Goal: Check status: Check status

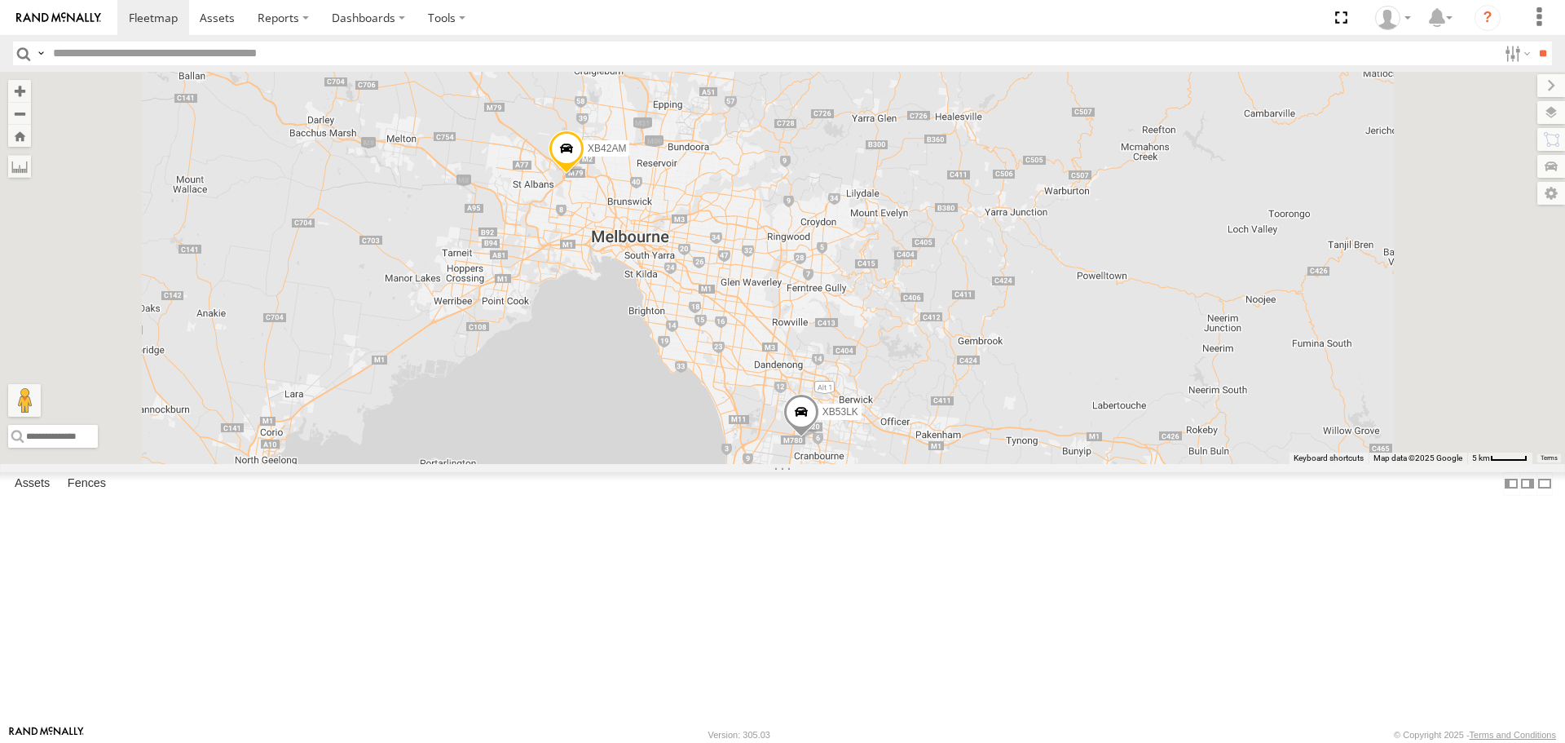
click at [819, 439] on span at bounding box center [801, 417] width 36 height 44
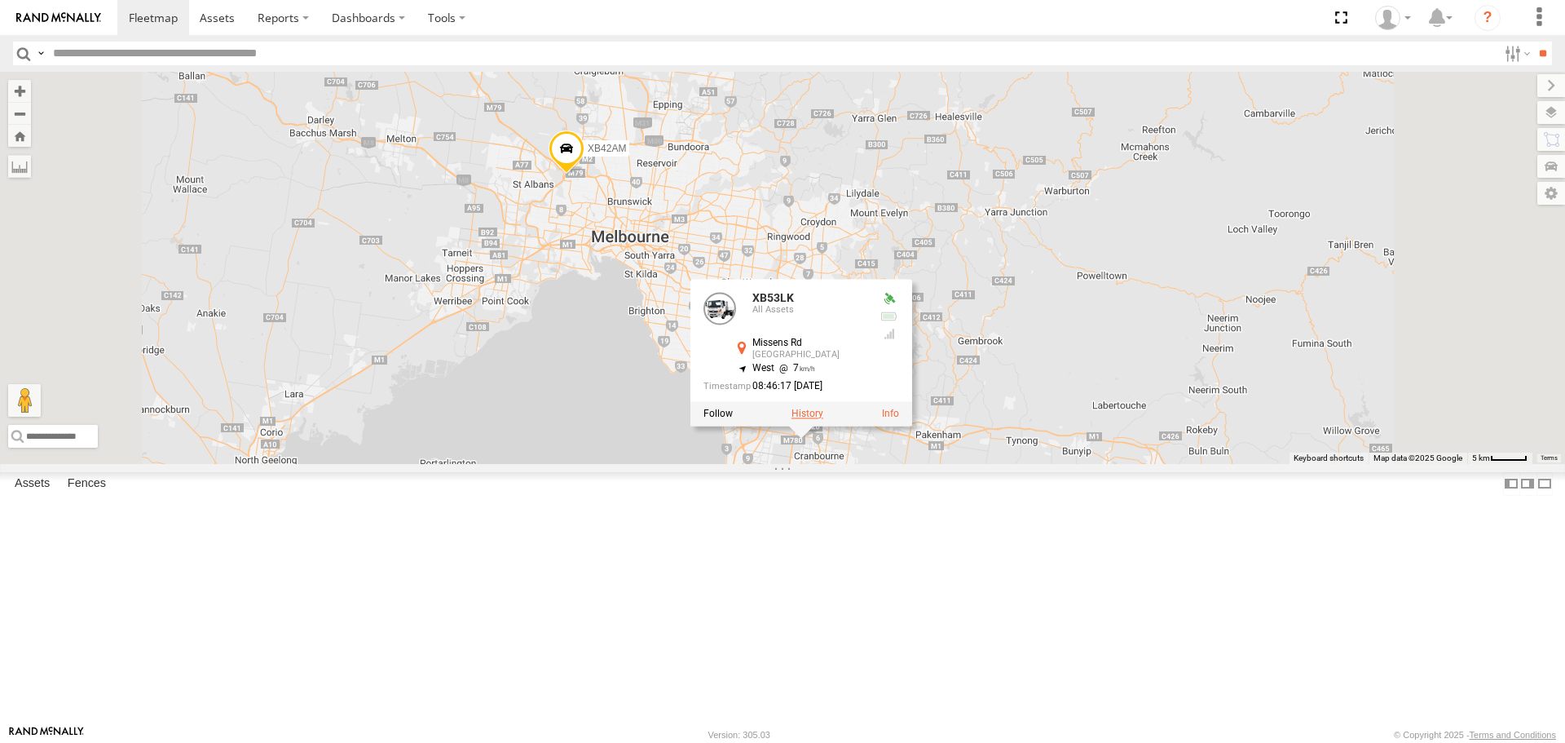
click at [823, 420] on label at bounding box center [808, 413] width 32 height 11
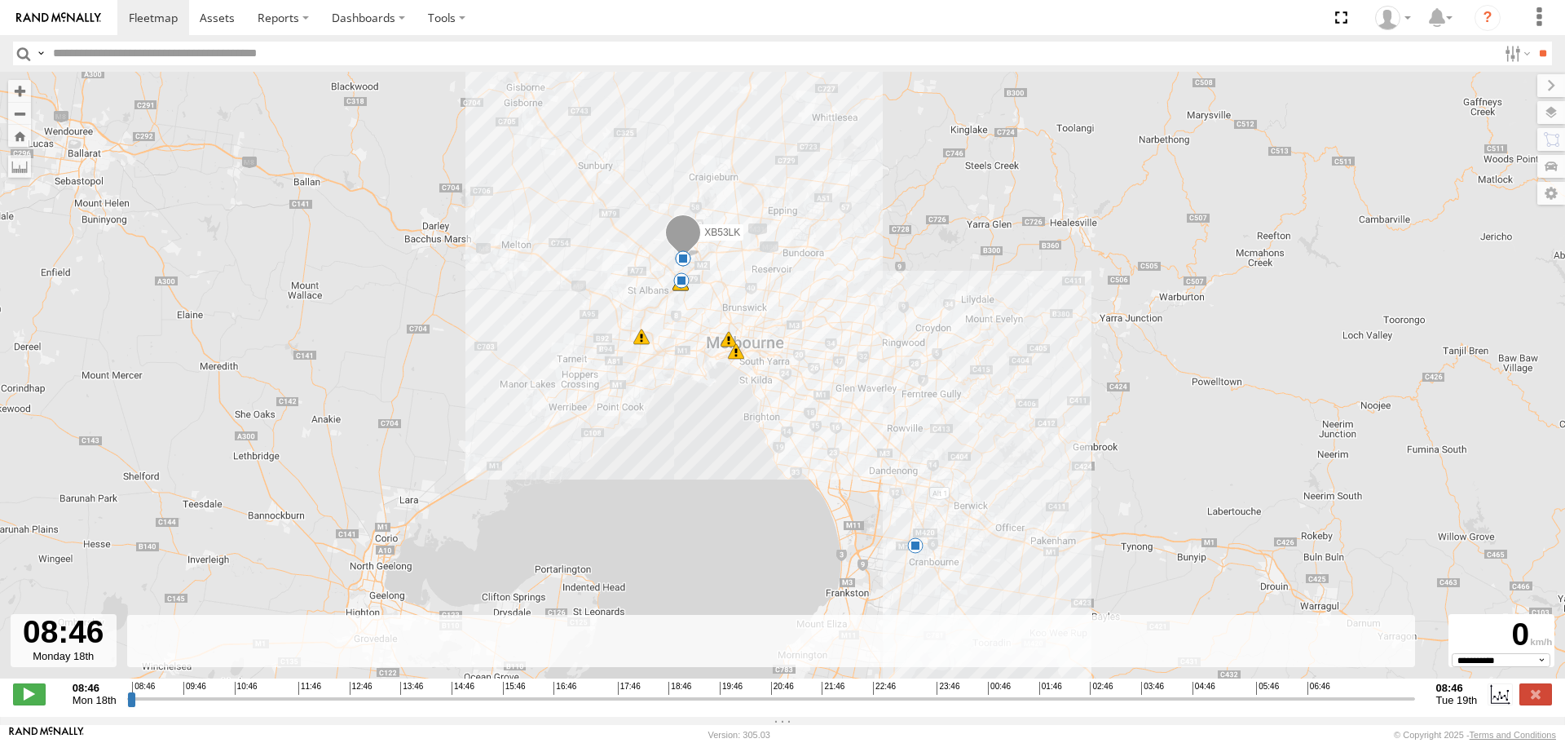
drag, startPoint x: 692, startPoint y: 265, endPoint x: 681, endPoint y: 285, distance: 23.0
click at [681, 285] on span at bounding box center [681, 280] width 16 height 16
click at [768, 280] on div "XB53LK 08:57 Mon 09:06 Mon 10:16 Mon 8 12:01 Mon 13:46 Mon 15:25 Mon 07:22 Tue …" at bounding box center [782, 384] width 1565 height 624
click at [678, 260] on span at bounding box center [683, 258] width 16 height 16
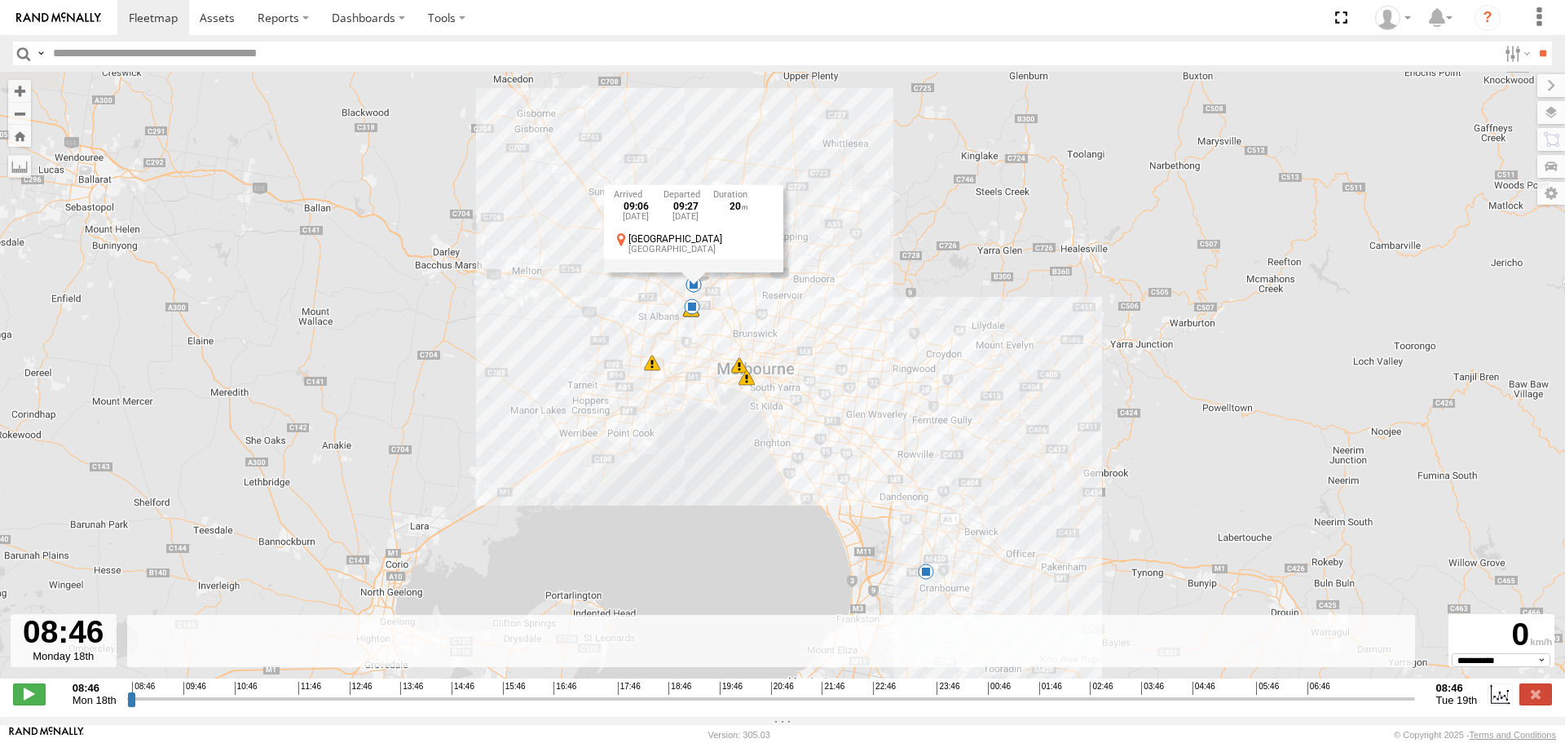
drag, startPoint x: 686, startPoint y: 262, endPoint x: 699, endPoint y: 293, distance: 34.7
click at [699, 271] on div "09:06 [DATE] 09:27 [DATE] [GEOGRAPHIC_DATA] [GEOGRAPHIC_DATA]" at bounding box center [693, 227] width 179 height 87
click at [745, 381] on span at bounding box center [750, 383] width 16 height 16
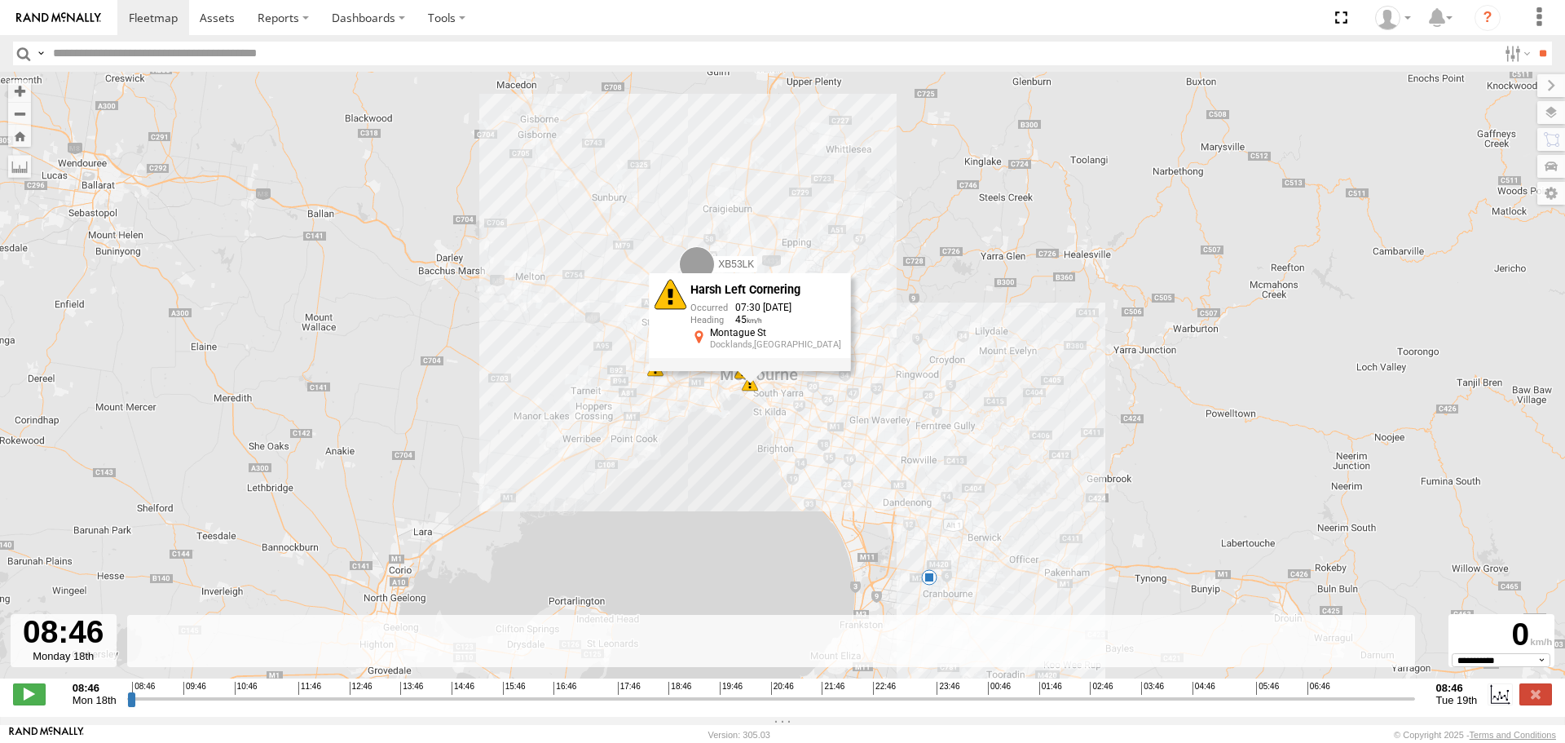
click at [803, 399] on div "XB53LK 08:57 Mon 09:06 Mon 10:16 Mon 8 12:01 Mon 13:46 Mon 15:25 Mon 07:22 Tue …" at bounding box center [782, 384] width 1565 height 624
click at [808, 399] on div "XB53LK 08:57 Mon 09:06 Mon 10:16 Mon 8 12:01 Mon 13:46 Mon 15:25 Mon 07:22 Tue …" at bounding box center [782, 384] width 1565 height 624
click at [760, 393] on div "XB53LK 08:57 Mon 09:06 Mon 10:16 Mon 8 12:01 Mon 13:46 Mon 15:25 Mon 07:22 Tue …" at bounding box center [782, 384] width 1565 height 624
click at [724, 322] on div "XB53LK 08:57 Mon 09:06 Mon 10:16 Mon 8 12:01 Mon 13:46 Mon 15:25 Mon 07:22 Tue …" at bounding box center [782, 384] width 1565 height 624
click at [715, 320] on div "XB53LK 08:57 Mon 09:06 Mon 10:16 Mon 8 12:01 Mon 13:46 Mon 15:25 Mon 07:22 Tue …" at bounding box center [782, 384] width 1565 height 624
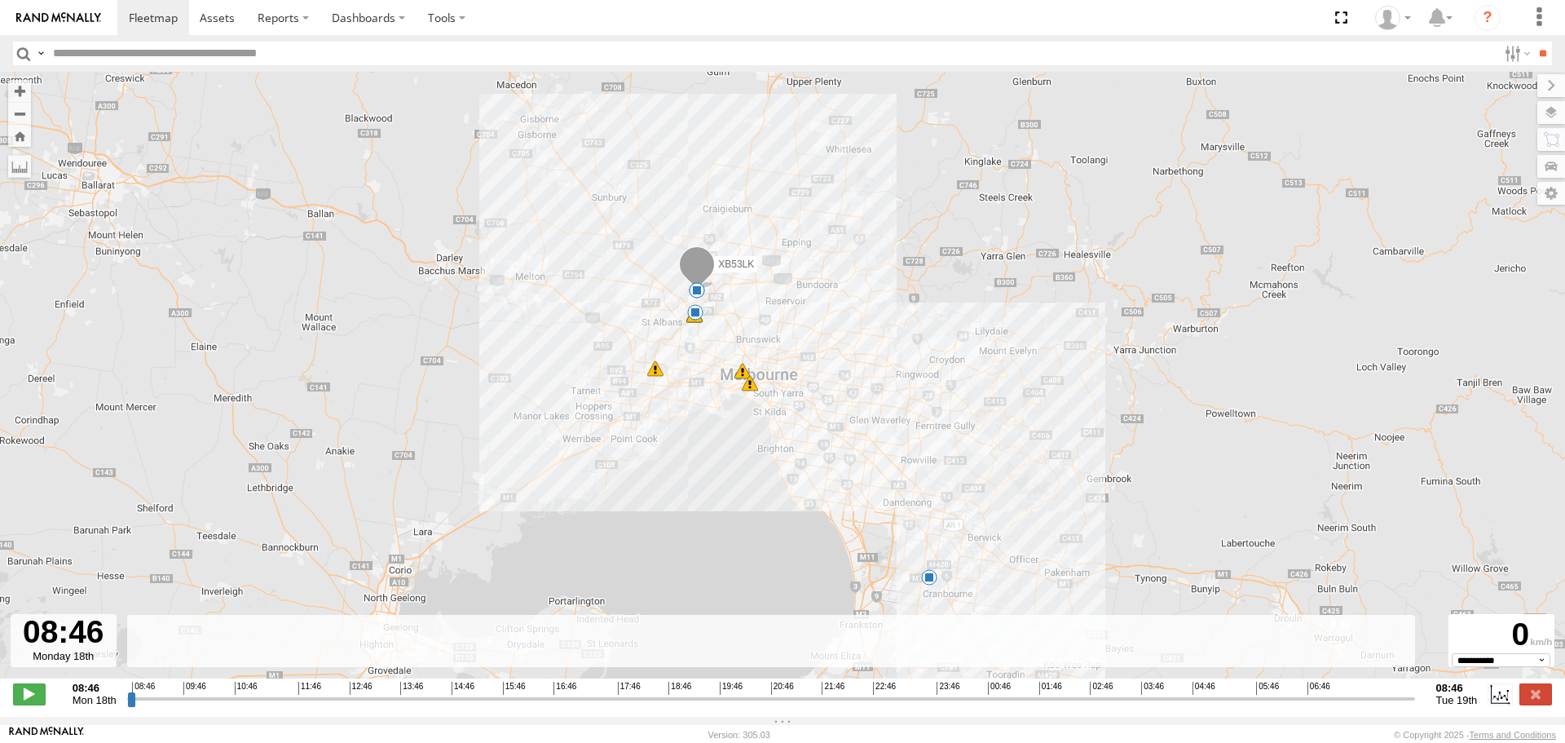
click at [715, 320] on div "XB53LK 08:57 Mon 09:06 Mon 10:16 Mon 8 12:01 Mon 13:46 Mon 15:25 Mon 07:22 Tue …" at bounding box center [782, 384] width 1565 height 624
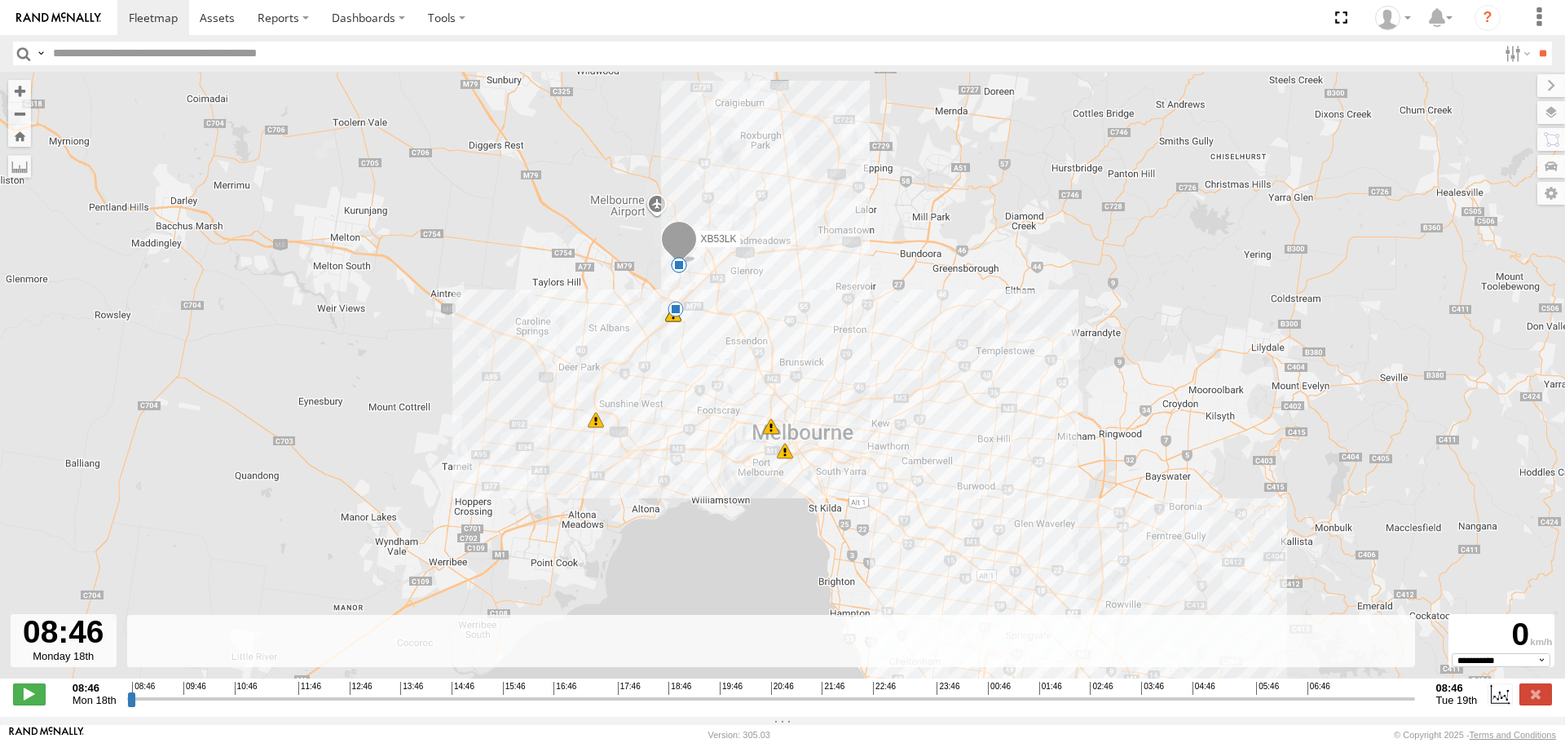
click at [720, 315] on div "XB53LK 08:57 Mon 09:06 Mon 10:16 Mon 12:01 Mon 13:46 Mon 15:25 Mon 07:22 Tue 07…" at bounding box center [782, 384] width 1565 height 624
click at [703, 312] on div "XB53LK 08:57 Mon 09:06 Mon 10:16 Mon 12:01 Mon 13:46 Mon 15:25 Mon 07:22 Tue 07…" at bounding box center [782, 384] width 1565 height 624
click at [770, 432] on span at bounding box center [771, 426] width 16 height 16
click at [787, 456] on span at bounding box center [785, 451] width 16 height 16
click at [768, 450] on div "XB53LK 08:57 Mon 09:06 Mon 10:16 Mon 12:01 Mon 13:46 Mon 15:25 Mon 07:22 Tue 07…" at bounding box center [782, 384] width 1565 height 624
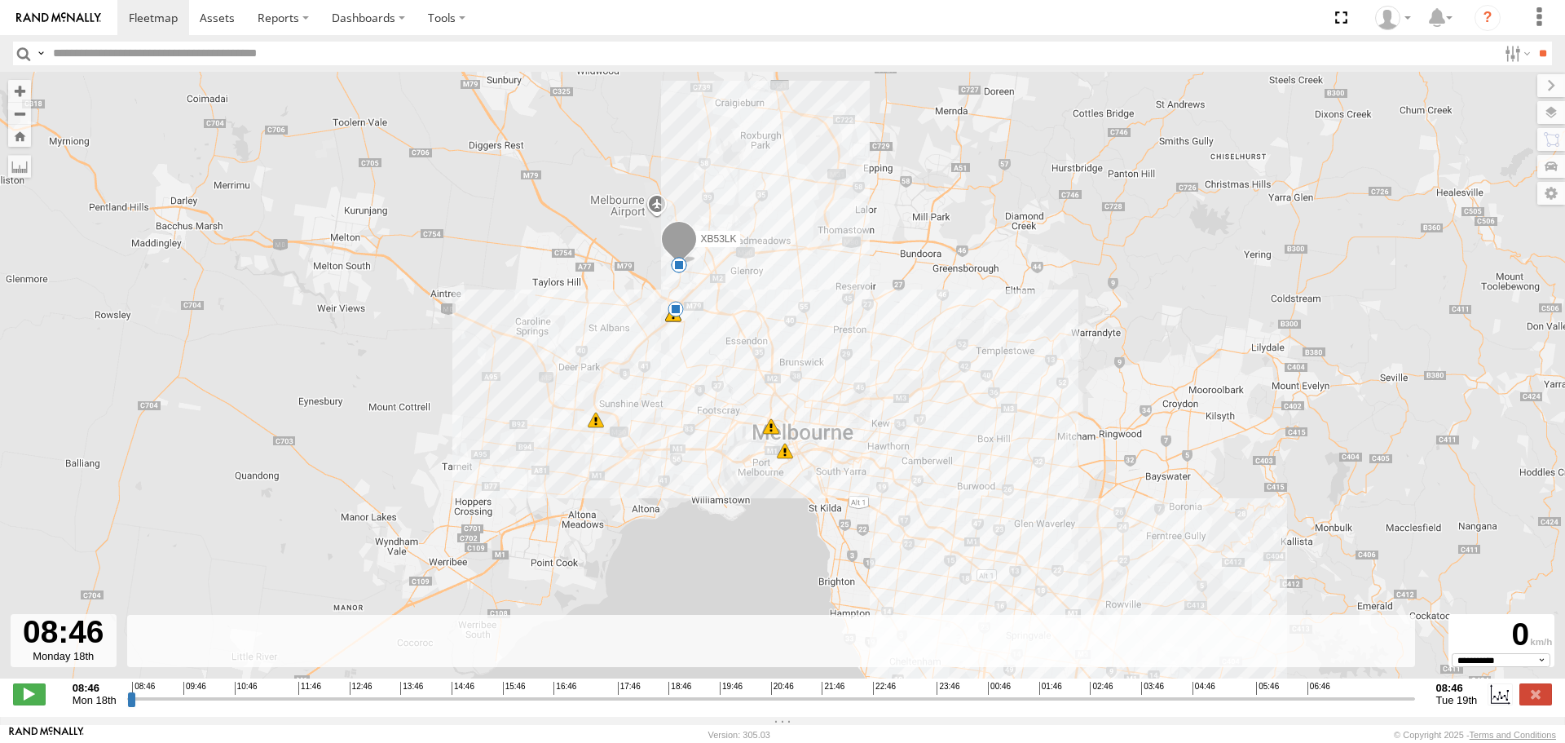
click at [769, 434] on span at bounding box center [771, 426] width 16 height 16
drag, startPoint x: 134, startPoint y: 709, endPoint x: 174, endPoint y: 722, distance: 42.0
click at [174, 706] on input "range" at bounding box center [771, 697] width 1288 height 15
drag, startPoint x: 170, startPoint y: 707, endPoint x: 1280, endPoint y: 729, distance: 1110.5
click at [1280, 706] on input "range" at bounding box center [771, 697] width 1288 height 15
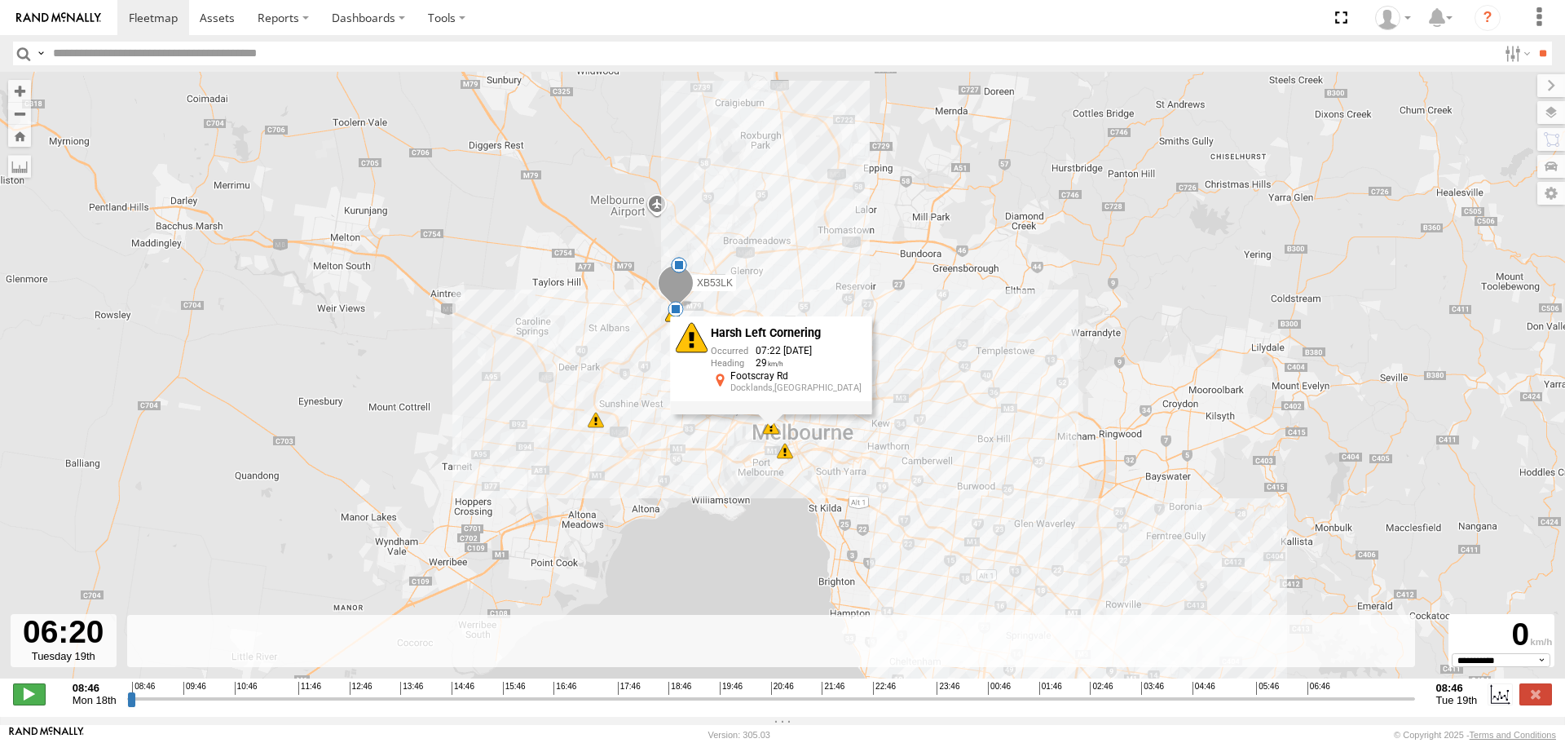
click at [26, 699] on span at bounding box center [29, 693] width 33 height 21
click at [945, 395] on div "XB53LK 08:57 Mon 09:06 Mon 10:16 Mon 12:01 Mon 13:46 Mon 15:25 Mon 07:22 Tue 07…" at bounding box center [782, 384] width 1565 height 624
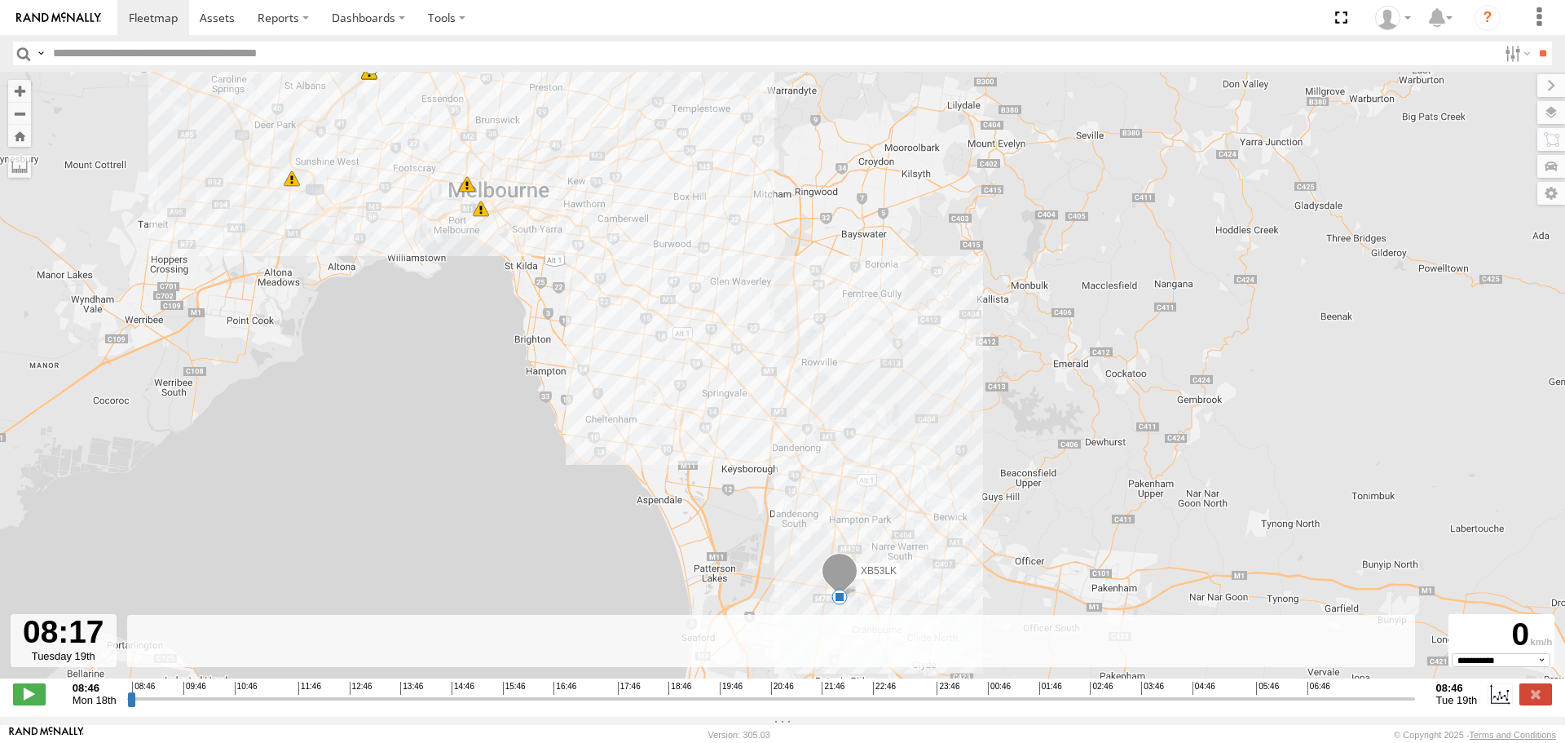
drag, startPoint x: 1289, startPoint y: 710, endPoint x: 1383, endPoint y: 752, distance: 103.6
click at [1383, 706] on input "range" at bounding box center [771, 697] width 1288 height 15
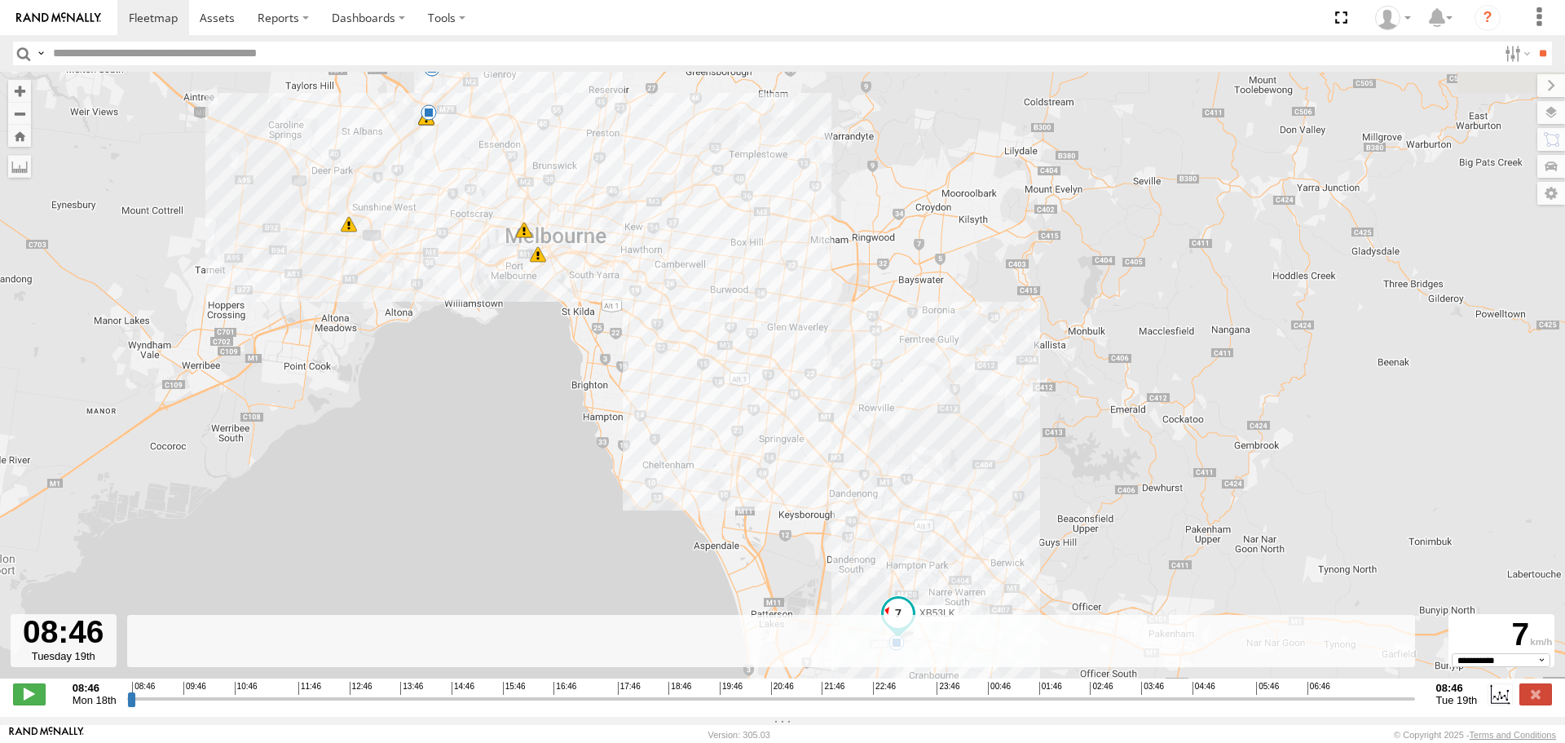
drag, startPoint x: 246, startPoint y: 200, endPoint x: 325, endPoint y: 312, distance: 137.5
click at [325, 312] on div "XB53LK 08:57 Mon 09:06 Mon 10:16 Mon 12:01 Mon 13:46 Mon 15:25 Mon 07:22 Tue 07…" at bounding box center [782, 384] width 1565 height 624
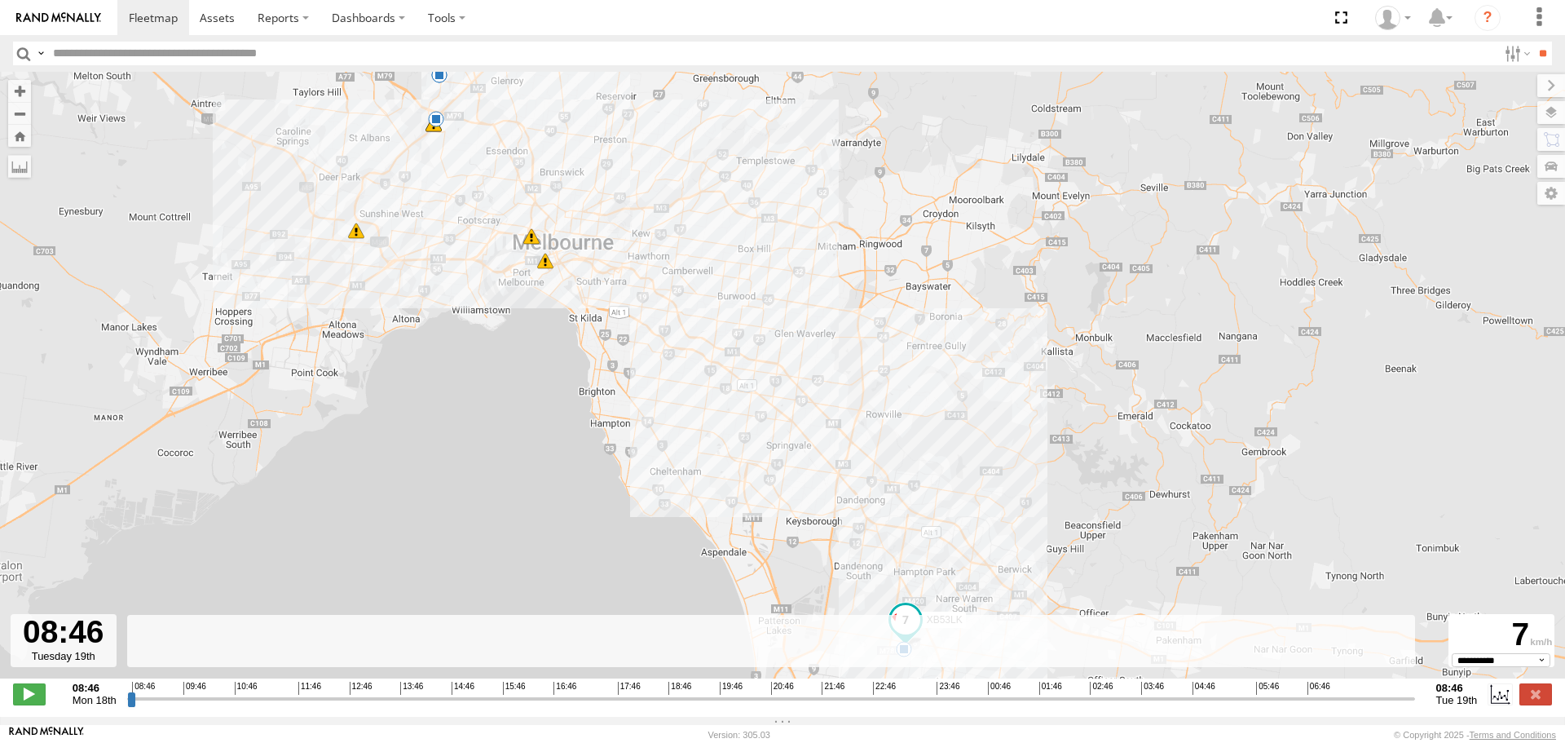
click at [355, 237] on div "8" at bounding box center [356, 231] width 16 height 16
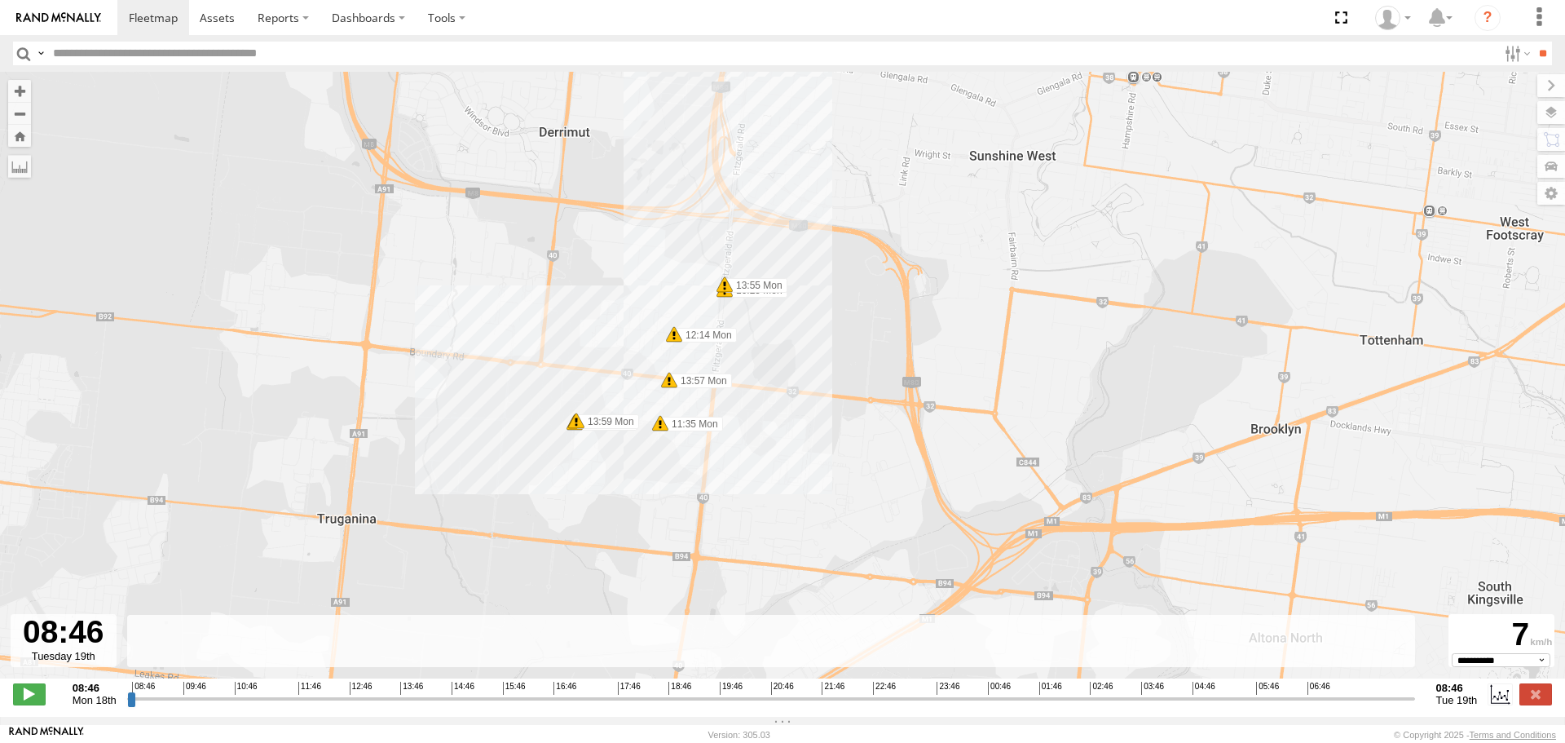
click at [672, 338] on span at bounding box center [674, 334] width 16 height 16
click at [671, 386] on span at bounding box center [669, 380] width 16 height 16
click at [655, 428] on span at bounding box center [660, 423] width 16 height 16
click at [577, 426] on span at bounding box center [576, 420] width 16 height 16
click at [28, 703] on span at bounding box center [29, 693] width 33 height 21
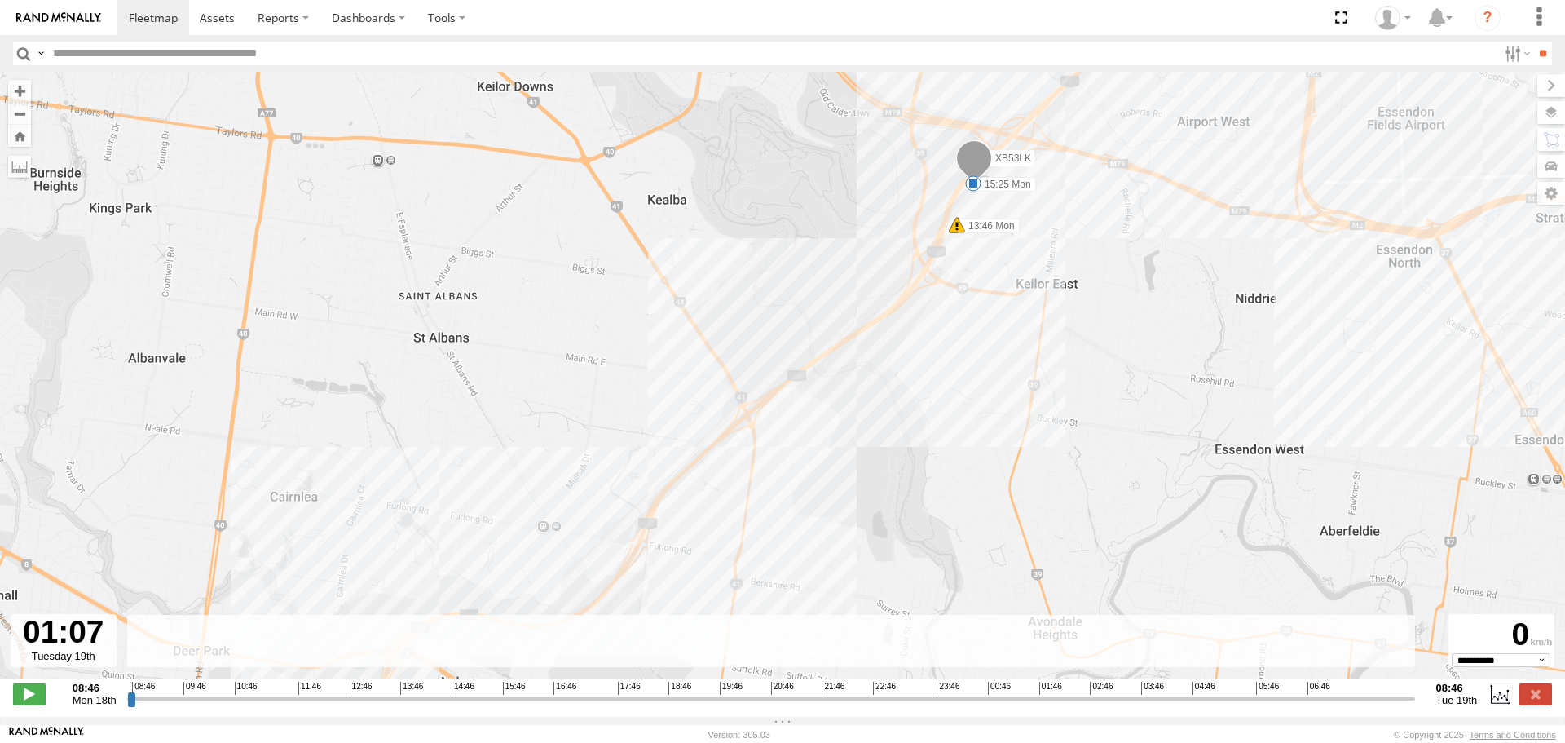
drag, startPoint x: 133, startPoint y: 703, endPoint x: 992, endPoint y: 710, distance: 859.2
click at [992, 706] on input "range" at bounding box center [771, 697] width 1288 height 15
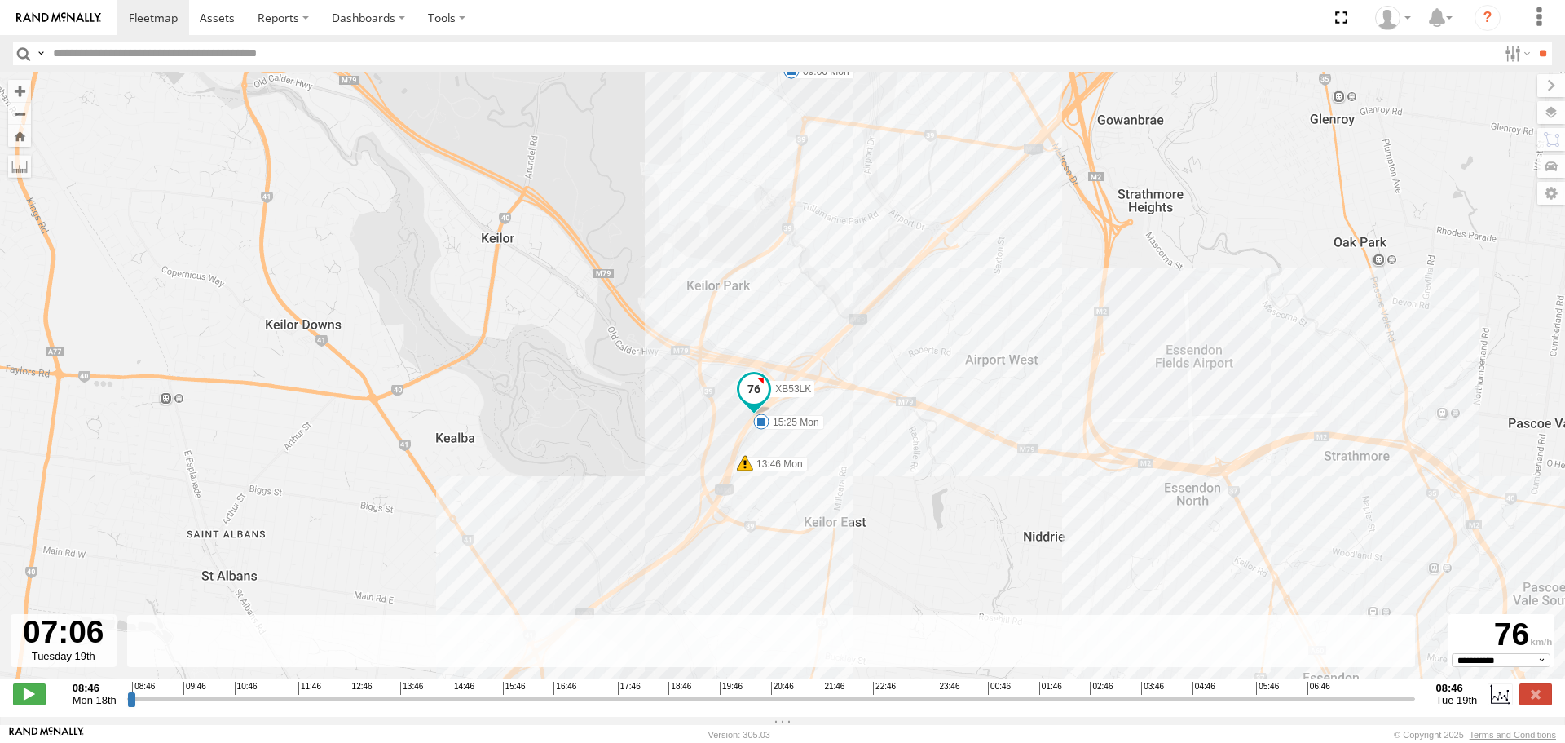
drag, startPoint x: 990, startPoint y: 702, endPoint x: 1319, endPoint y: 741, distance: 331.6
click at [1319, 706] on input "range" at bounding box center [771, 697] width 1288 height 15
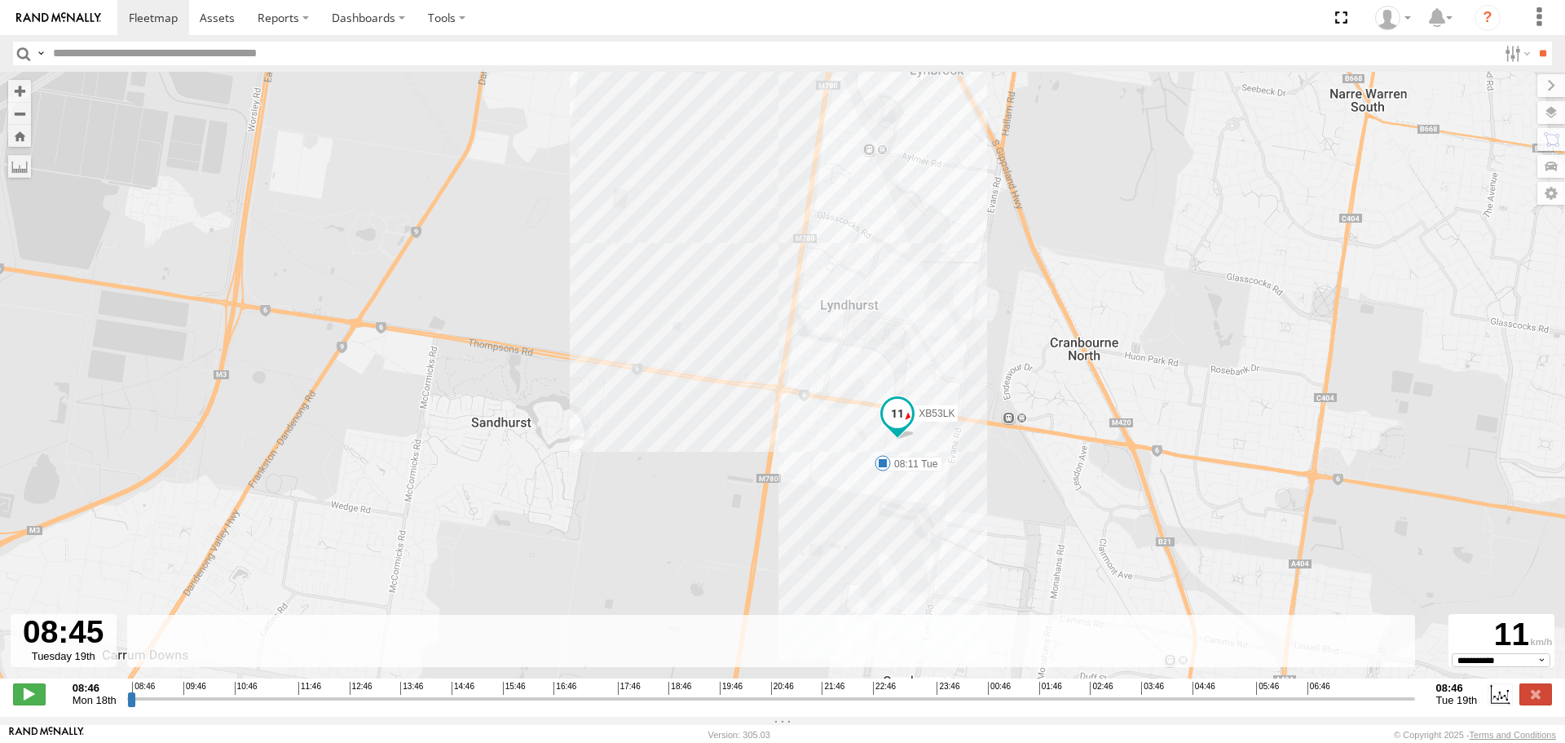
type input "**********"
